Goal: Task Accomplishment & Management: Use online tool/utility

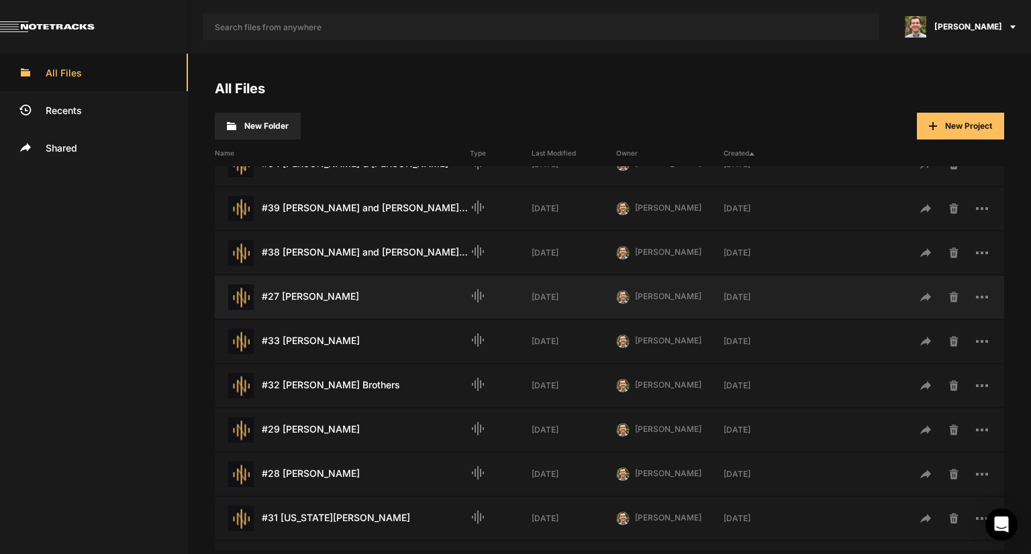
scroll to position [537, 0]
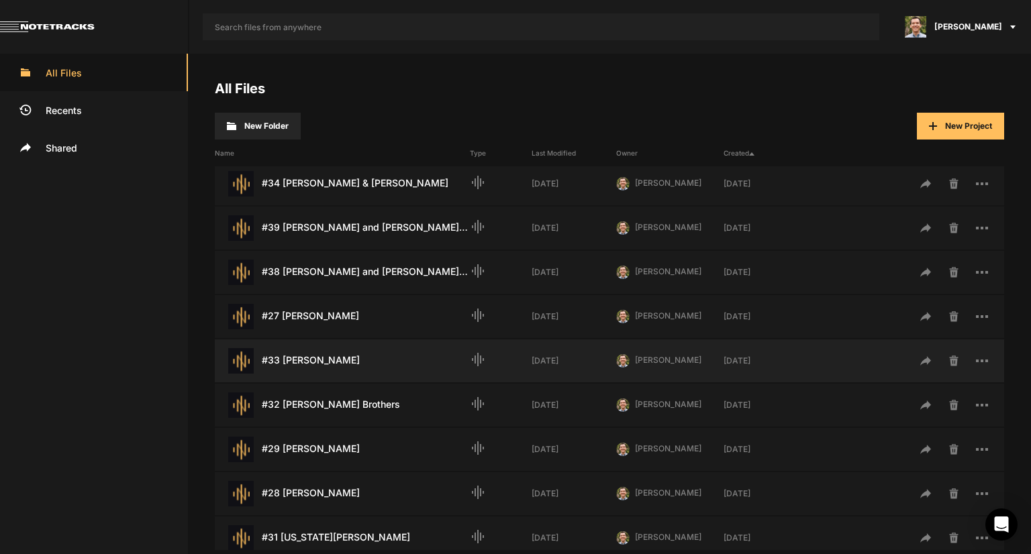
click at [331, 354] on div "#33 [PERSON_NAME] Last Modified: [DATE]" at bounding box center [342, 360] width 255 height 25
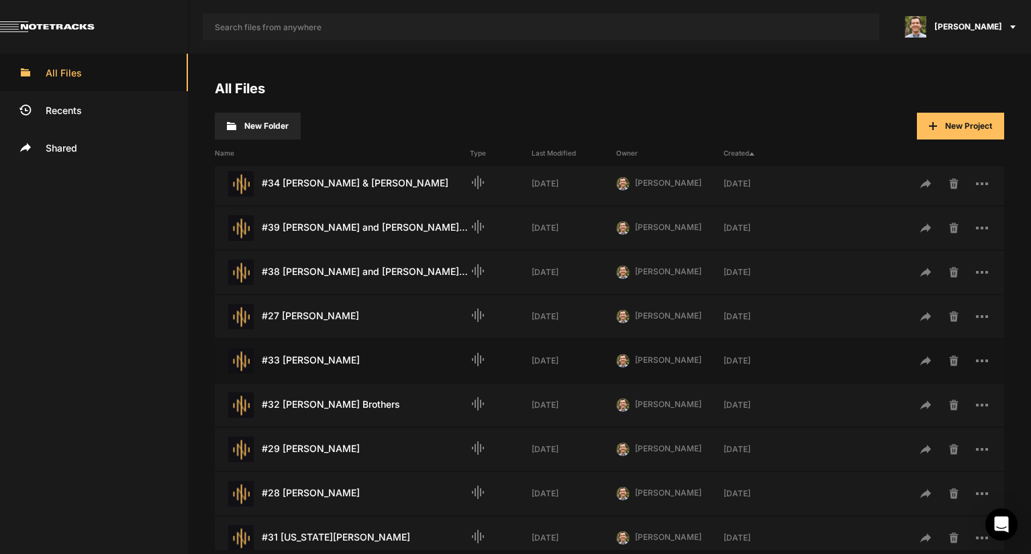
click at [331, 354] on div "#33 [PERSON_NAME] Last Modified: [DATE]" at bounding box center [342, 360] width 255 height 25
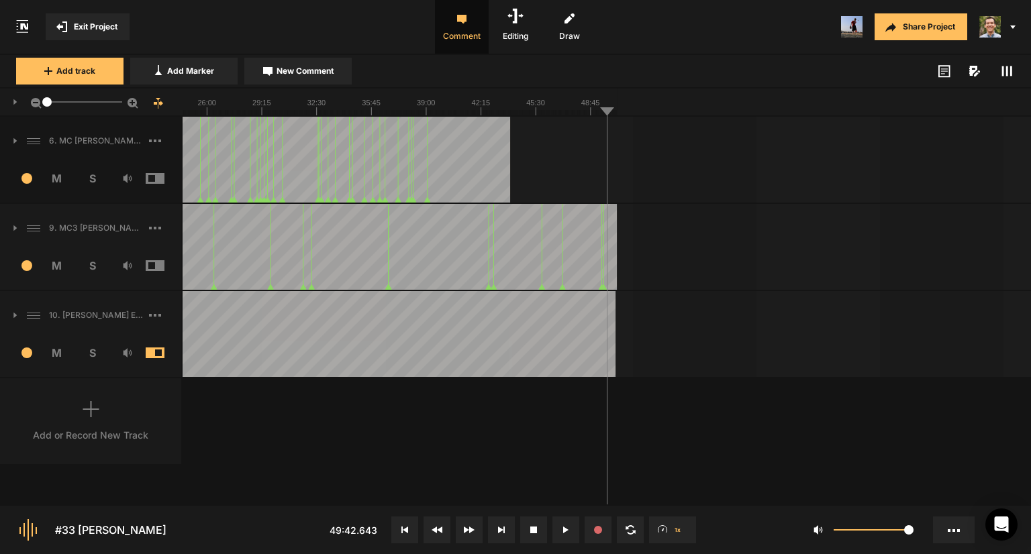
click at [474, 115] on line at bounding box center [474, 112] width 0 height 5
click at [400, 303] on div at bounding box center [192, 334] width 848 height 86
click at [441, 315] on div at bounding box center [192, 334] width 848 height 86
click at [474, 310] on div at bounding box center [192, 334] width 848 height 86
click at [458, 309] on div at bounding box center [192, 334] width 848 height 86
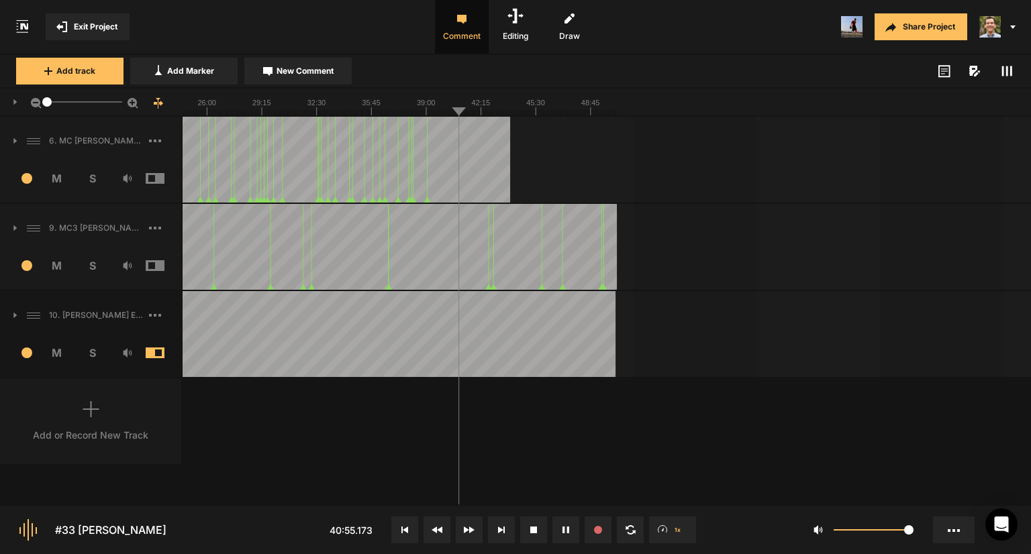
click at [486, 312] on div at bounding box center [192, 334] width 848 height 86
drag, startPoint x: 574, startPoint y: 319, endPoint x: 954, endPoint y: 191, distance: 400.2
click at [535, 554] on html "Exit Project Comment Editing Draw Share Project Add track Add Marker New Commen…" at bounding box center [515, 277] width 1031 height 554
